Goal: Check status: Check status

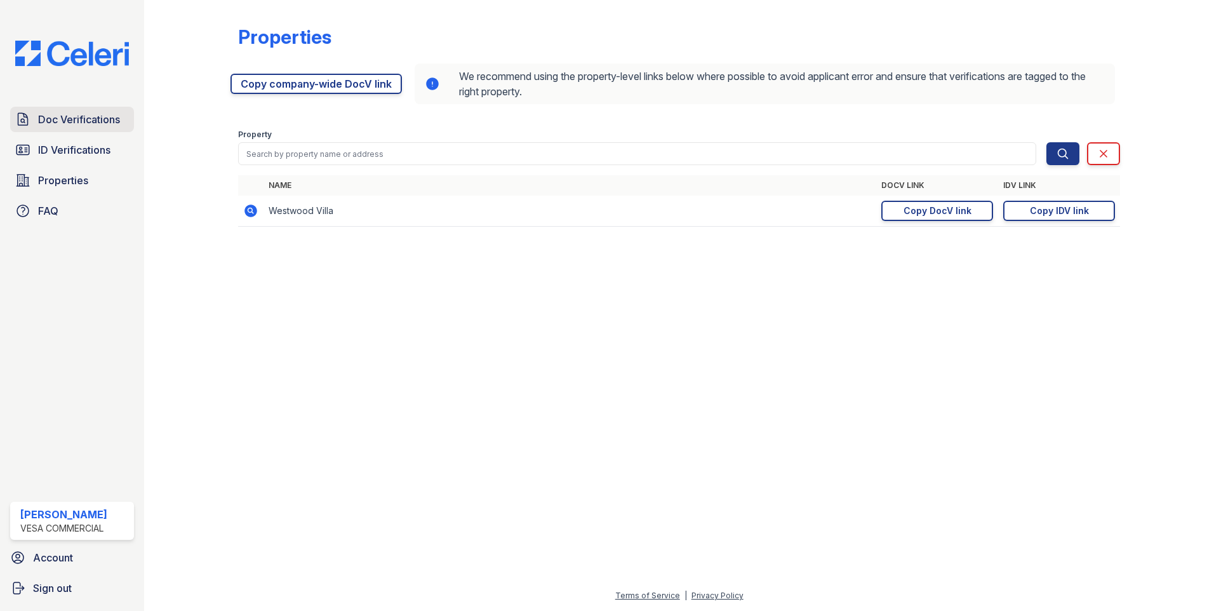
click at [93, 118] on span "Doc Verifications" at bounding box center [79, 119] width 82 height 15
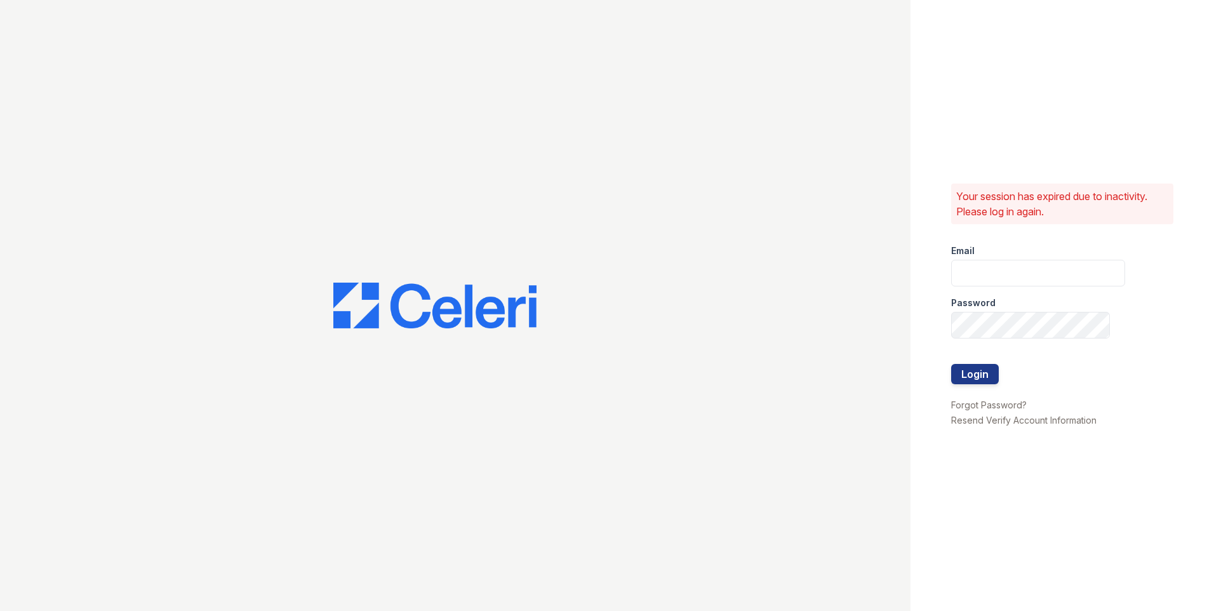
type input "steve@vesacre.com"
click at [978, 366] on button "Login" at bounding box center [975, 374] width 48 height 20
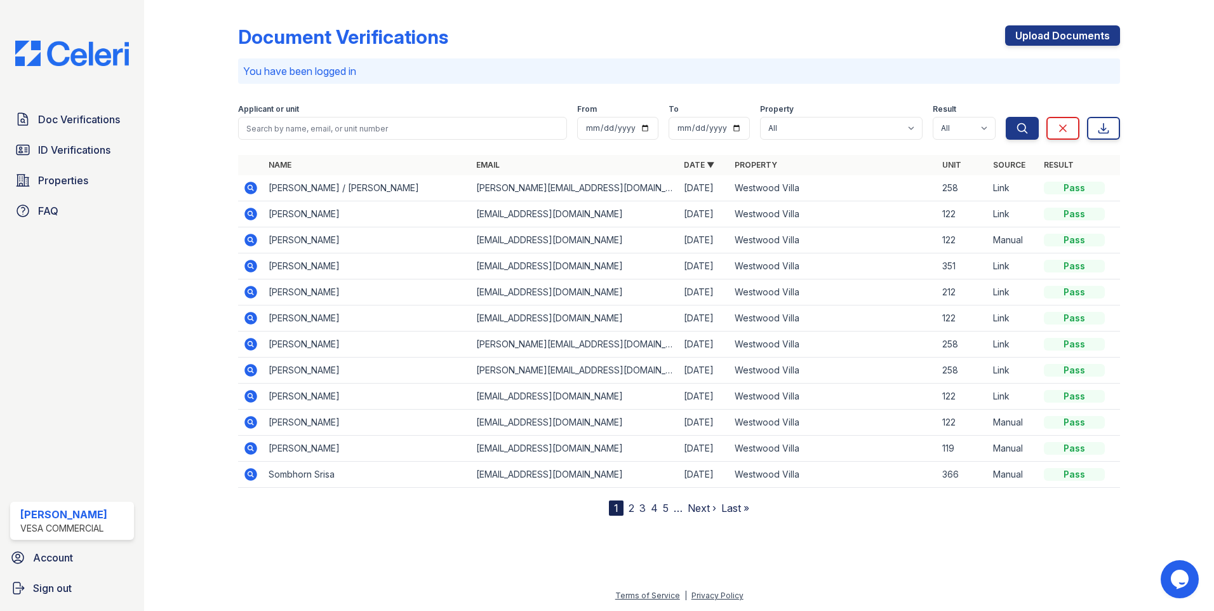
click at [255, 186] on icon at bounding box center [250, 188] width 13 height 13
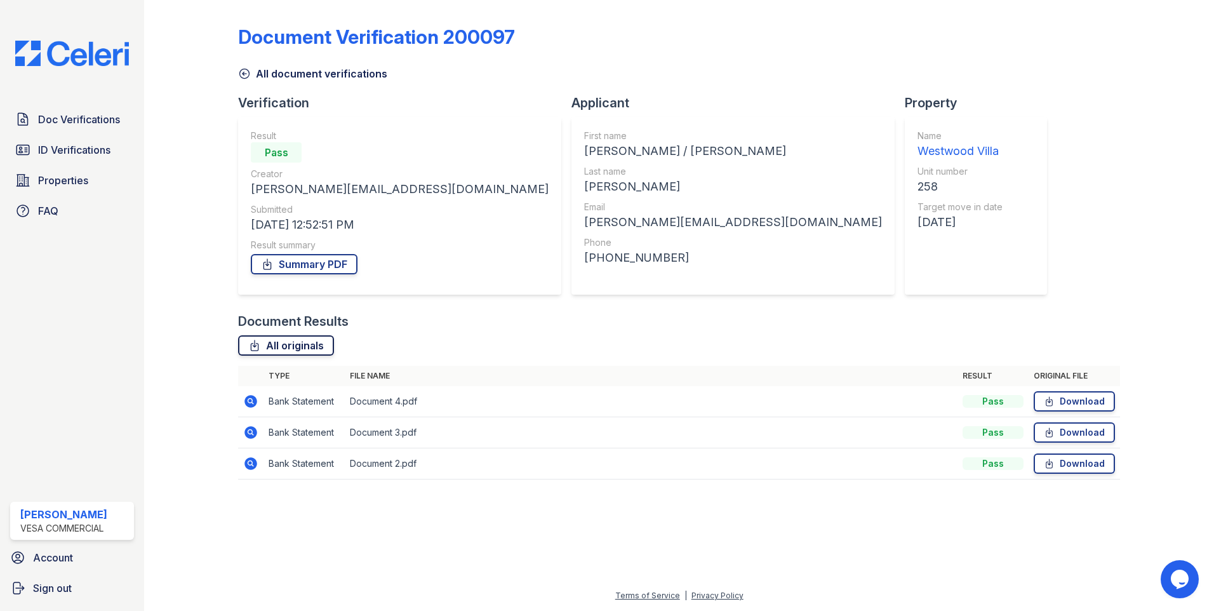
click at [290, 351] on link "All originals" at bounding box center [286, 345] width 96 height 20
click at [71, 119] on span "Doc Verifications" at bounding box center [79, 119] width 82 height 15
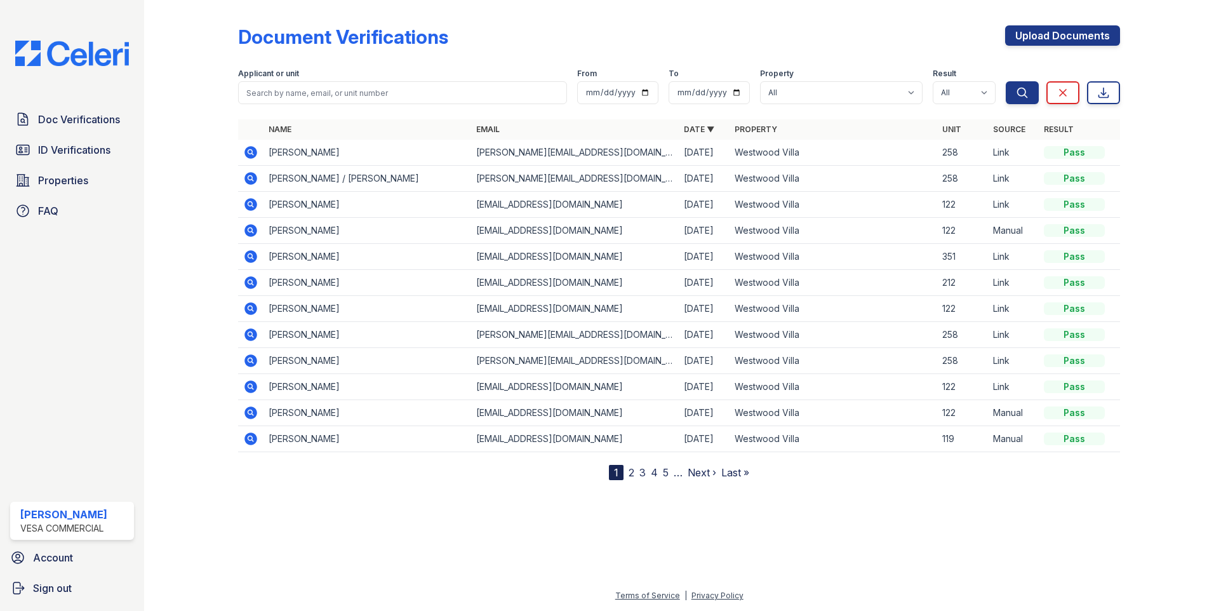
click at [251, 152] on icon at bounding box center [249, 151] width 3 height 3
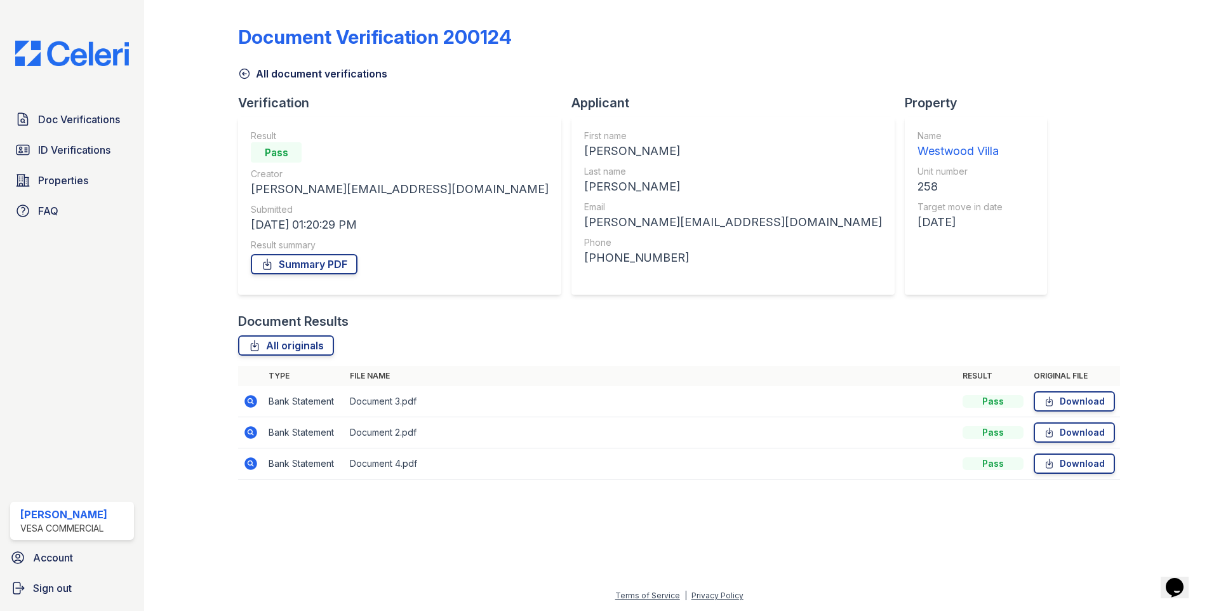
click at [254, 399] on icon at bounding box center [250, 401] width 13 height 13
click at [248, 431] on icon at bounding box center [250, 432] width 13 height 13
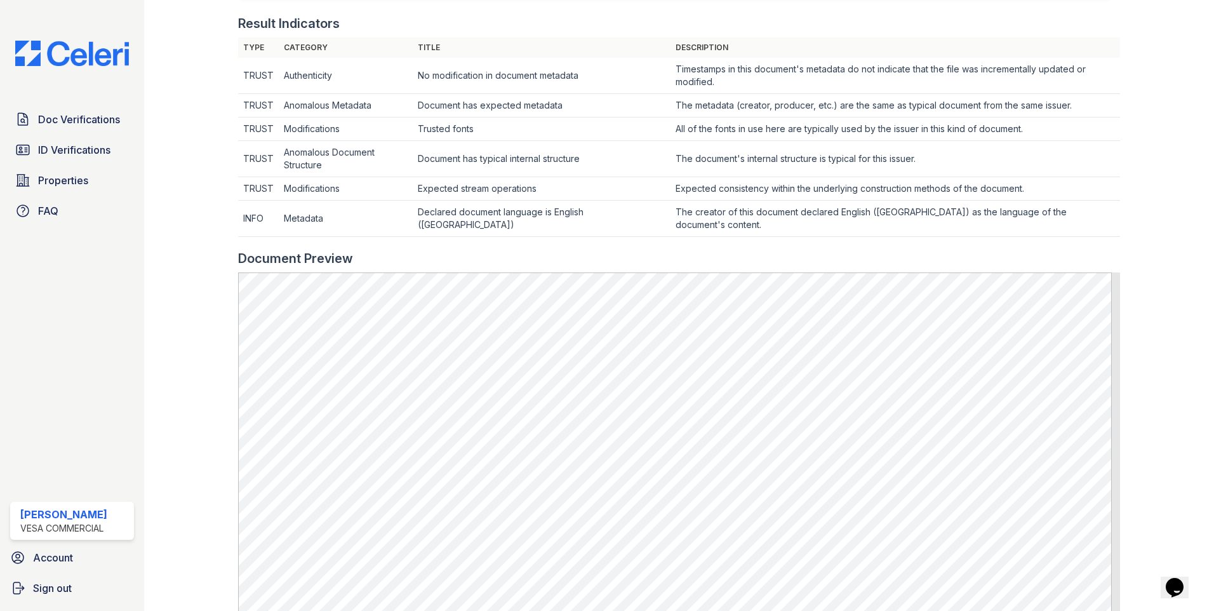
scroll to position [381, 0]
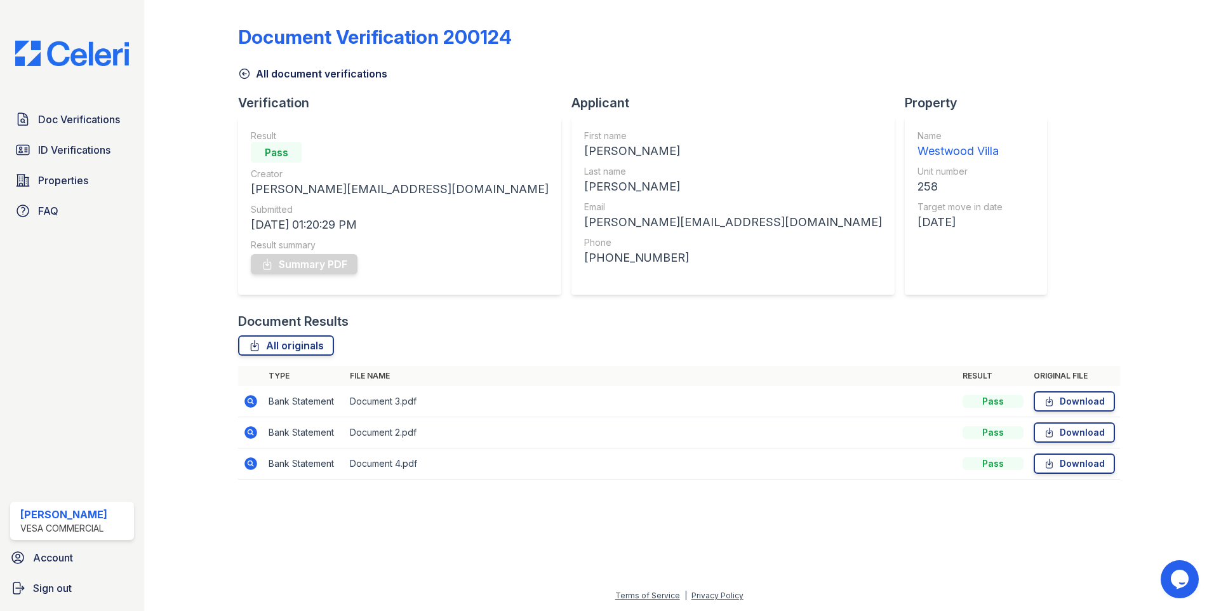
click at [250, 465] on icon at bounding box center [250, 463] width 15 height 15
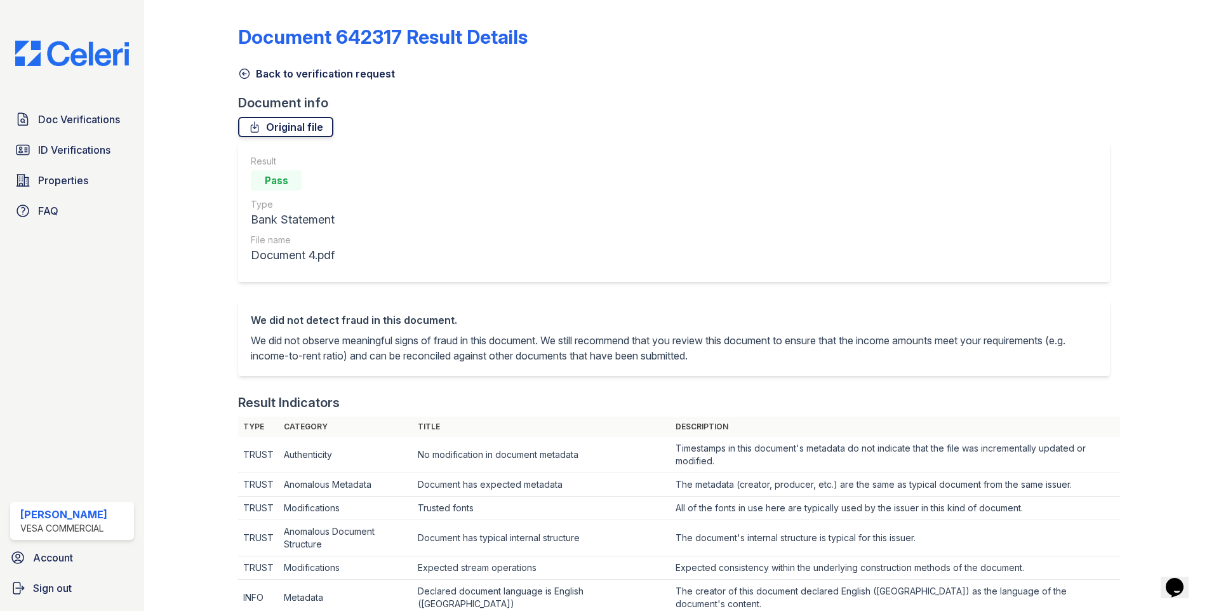
click at [296, 129] on link "Original file" at bounding box center [285, 127] width 95 height 20
click at [270, 74] on link "Back to verification request" at bounding box center [316, 73] width 157 height 15
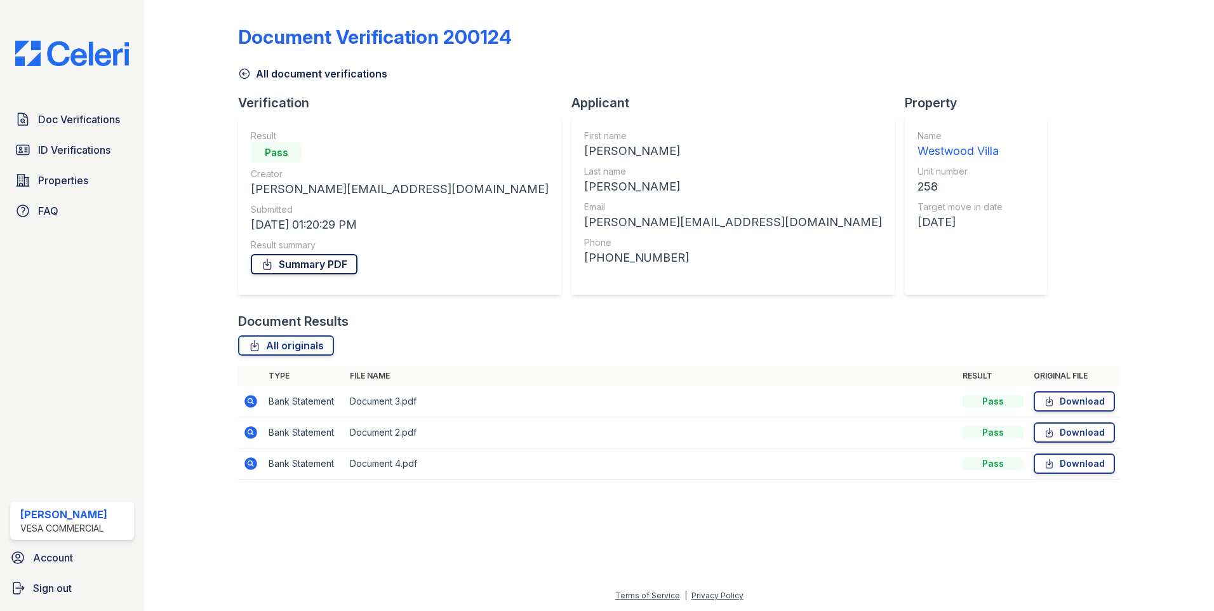
click at [295, 260] on link "Summary PDF" at bounding box center [304, 264] width 107 height 20
